Goal: Task Accomplishment & Management: Use online tool/utility

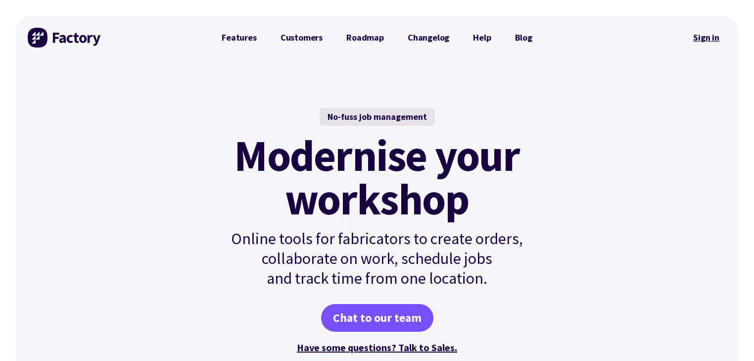
click at [715, 40] on link "Sign in" at bounding box center [706, 37] width 40 height 23
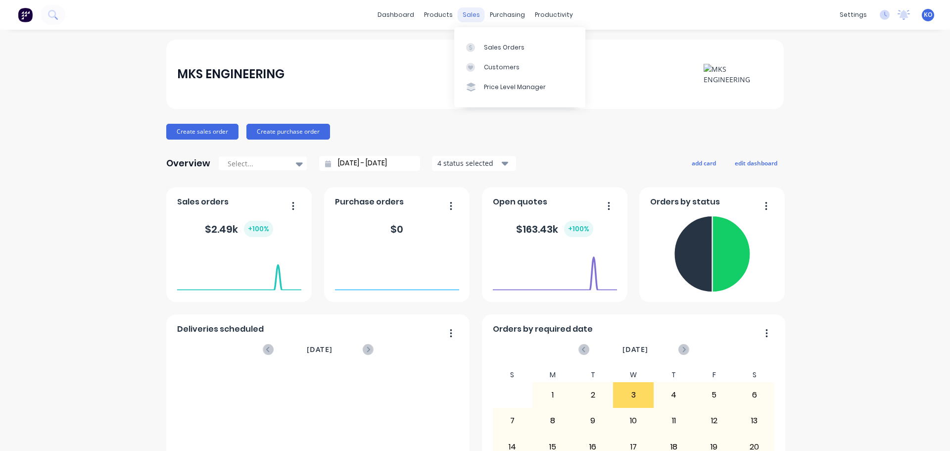
click at [477, 16] on div "sales" at bounding box center [471, 14] width 27 height 15
click at [488, 45] on div "Sales Orders" at bounding box center [504, 47] width 41 height 9
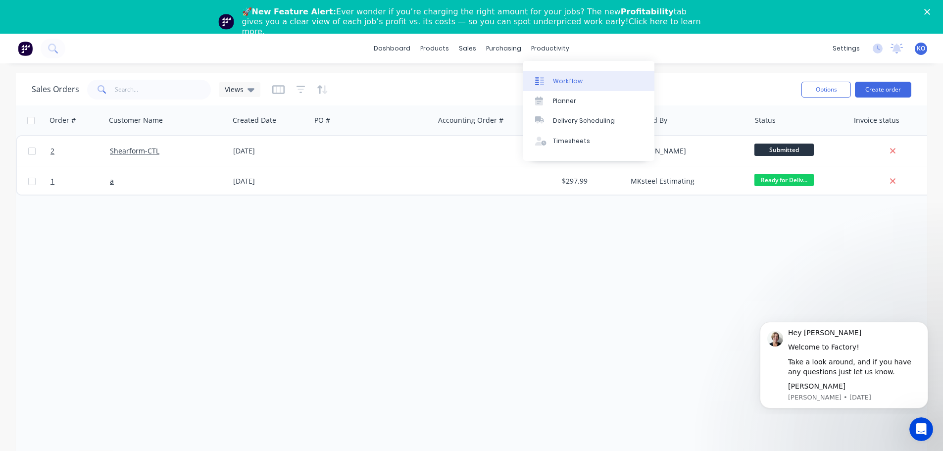
click at [556, 77] on div "Workflow" at bounding box center [568, 81] width 30 height 9
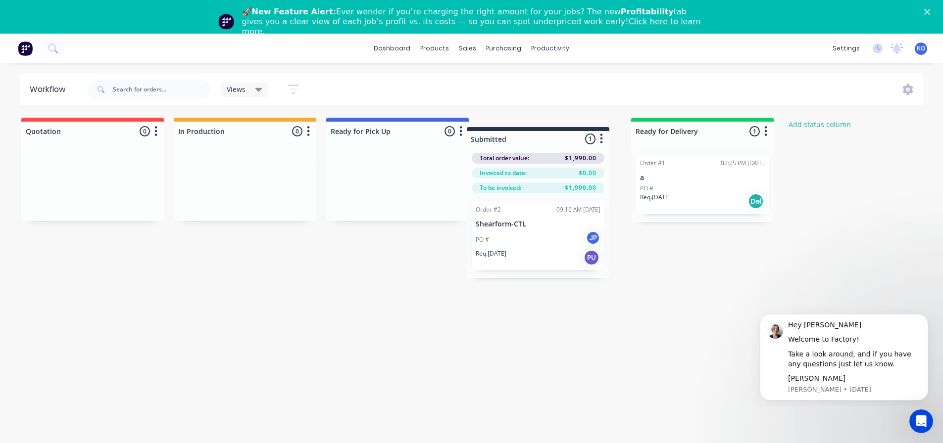
drag, startPoint x: 372, startPoint y: 130, endPoint x: 522, endPoint y: 136, distance: 149.6
click at [522, 136] on div "Quotation 0 Status colour #FF4949 hex #FF4949 Save Cancel Notifications Email S…" at bounding box center [531, 193] width 1076 height 151
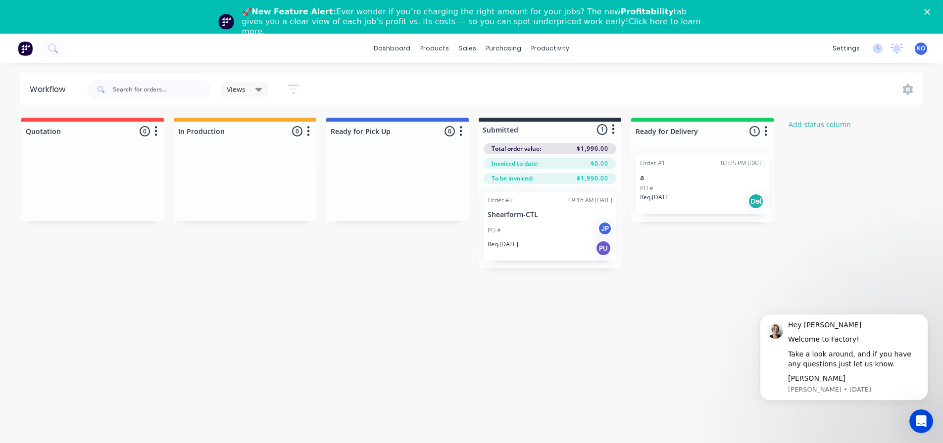
click at [663, 289] on div "Workflow Views Save new view None (Default) edit Show/Hide statuses Show line i…" at bounding box center [471, 265] width 943 height 384
click at [580, 241] on div "Req. 03/09/25 PU" at bounding box center [549, 248] width 125 height 17
